Goal: Use online tool/utility: Utilize a website feature to perform a specific function

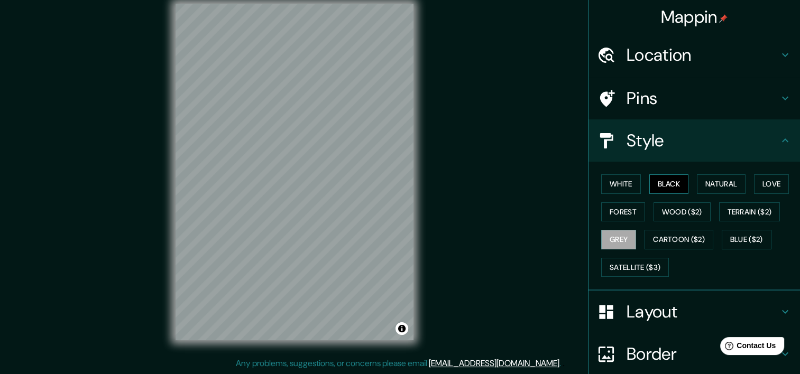
click at [661, 186] on button "Black" at bounding box center [669, 184] width 40 height 20
click at [624, 186] on button "White" at bounding box center [621, 184] width 40 height 20
click at [681, 181] on button "Black" at bounding box center [669, 184] width 40 height 20
drag, startPoint x: 418, startPoint y: 148, endPoint x: 624, endPoint y: 180, distance: 208.6
click at [624, 180] on button "White" at bounding box center [621, 184] width 40 height 20
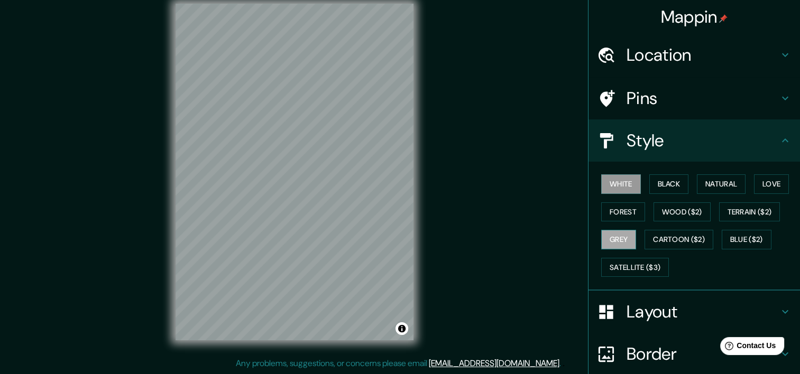
click at [618, 242] on button "Grey" at bounding box center [618, 240] width 35 height 20
click at [618, 208] on button "Forest" at bounding box center [623, 212] width 44 height 20
click at [622, 180] on button "White" at bounding box center [621, 184] width 40 height 20
click at [658, 180] on button "Black" at bounding box center [669, 184] width 40 height 20
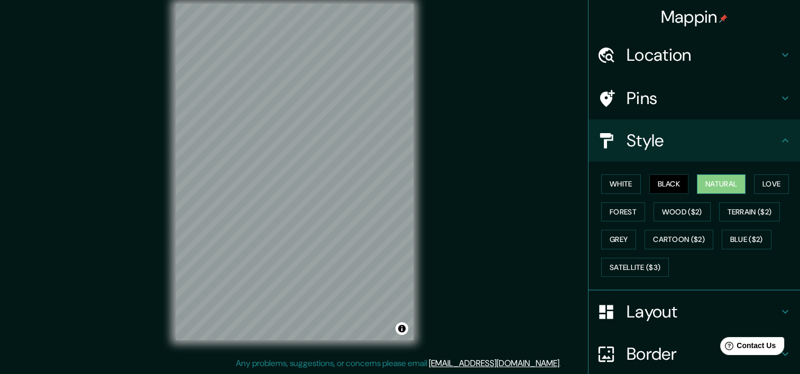
click at [706, 188] on button "Natural" at bounding box center [721, 184] width 49 height 20
click at [759, 184] on button "Love" at bounding box center [771, 184] width 35 height 20
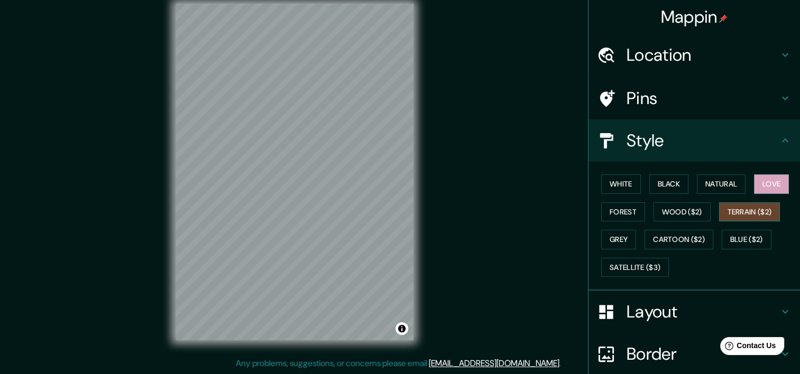
drag, startPoint x: 763, startPoint y: 212, endPoint x: 728, endPoint y: 214, distance: 34.9
click at [763, 212] on button "Terrain ($2)" at bounding box center [749, 212] width 61 height 20
click at [675, 212] on button "Wood ($2)" at bounding box center [681, 212] width 57 height 20
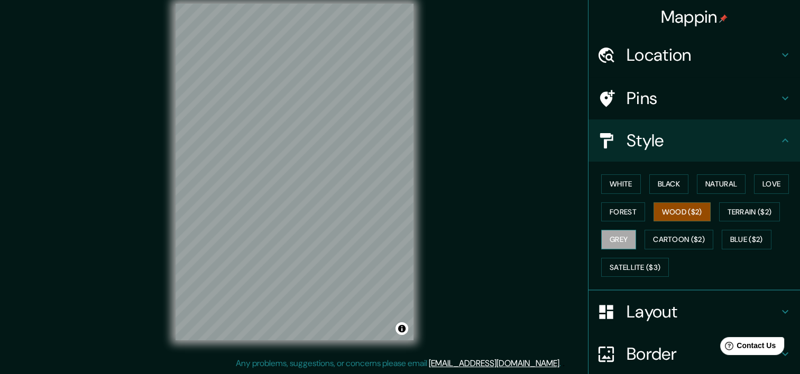
click at [610, 248] on button "Grey" at bounding box center [618, 240] width 35 height 20
click at [669, 245] on button "Cartoon ($2)" at bounding box center [678, 240] width 69 height 20
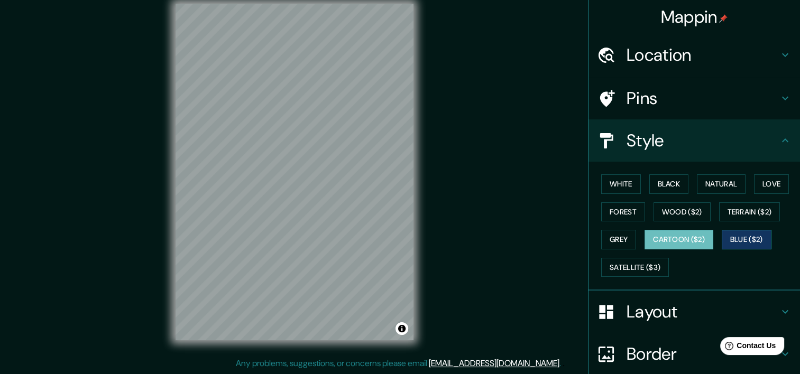
click at [727, 241] on button "Blue ($2)" at bounding box center [746, 240] width 50 height 20
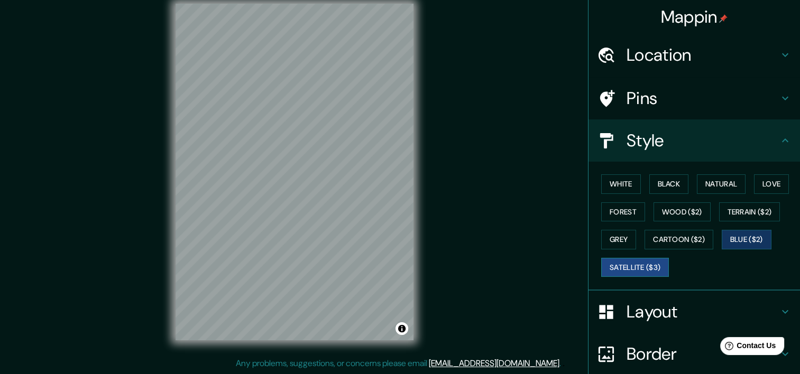
click at [622, 269] on button "Satellite ($3)" at bounding box center [635, 268] width 68 height 20
click at [618, 240] on button "Grey" at bounding box center [618, 240] width 35 height 20
click at [614, 261] on button "Satellite ($3)" at bounding box center [635, 268] width 68 height 20
